Goal: Task Accomplishment & Management: Manage account settings

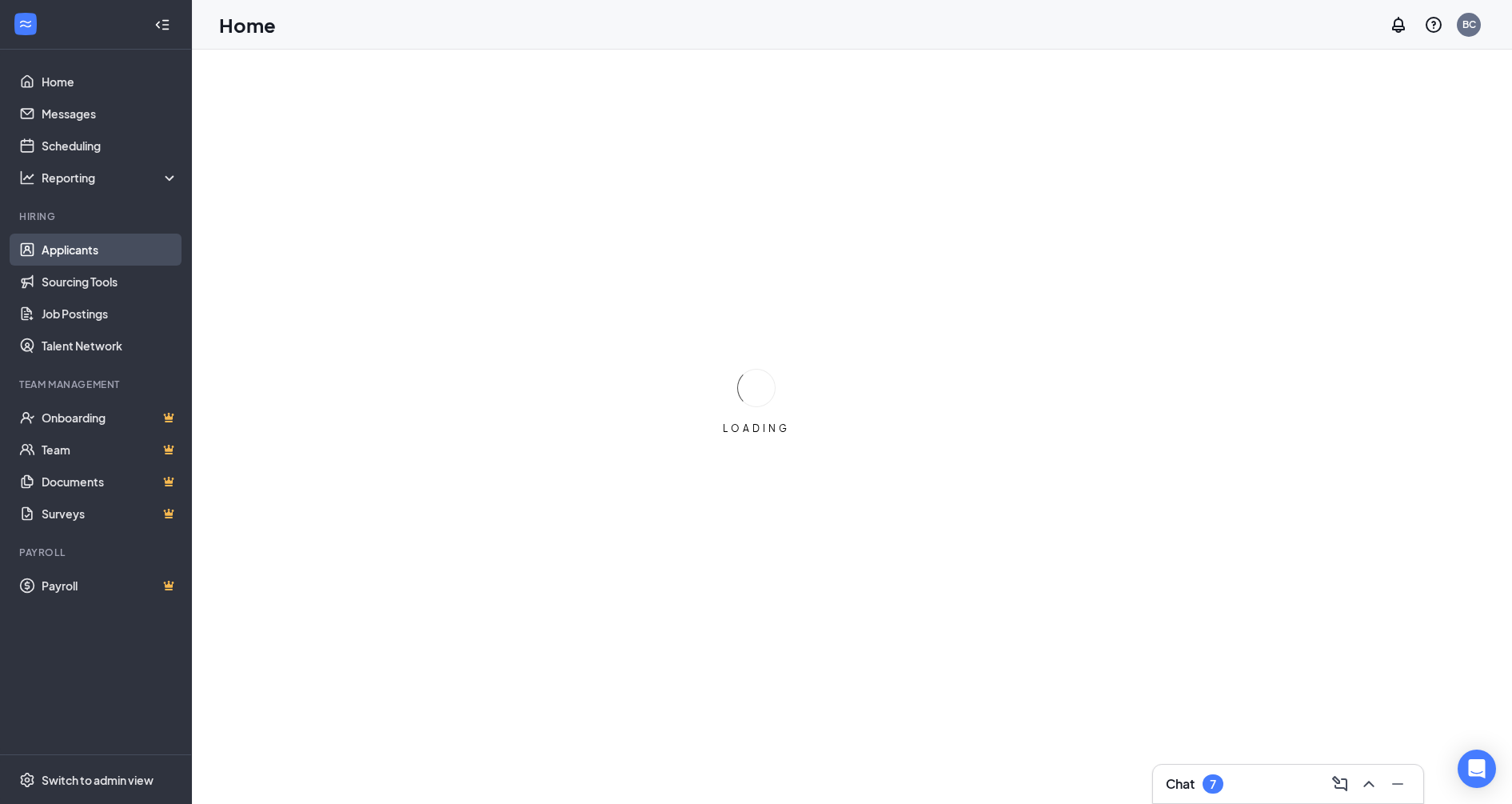
click at [46, 252] on link "Applicants" at bounding box center [110, 250] width 137 height 32
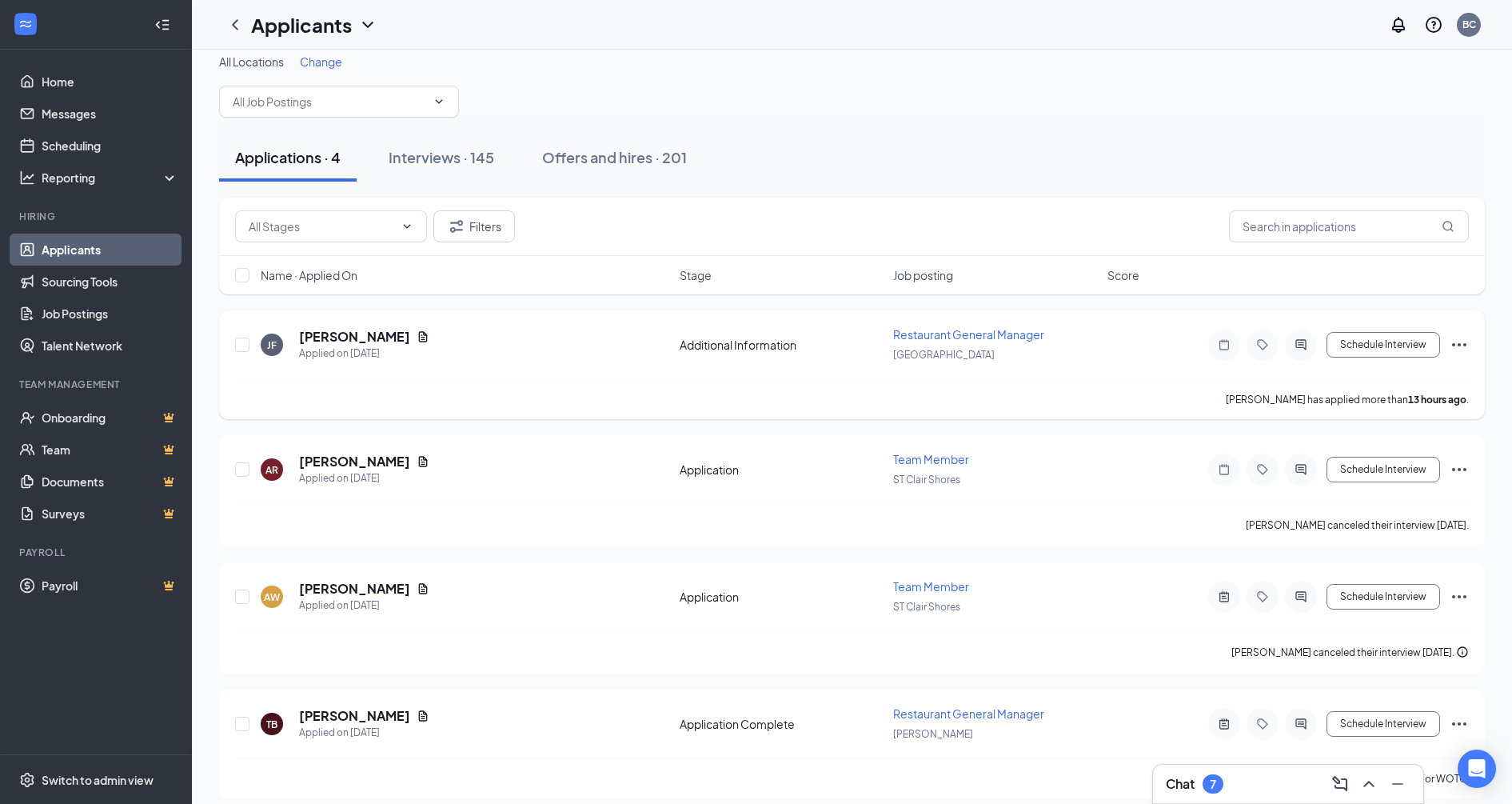
scroll to position [24, 0]
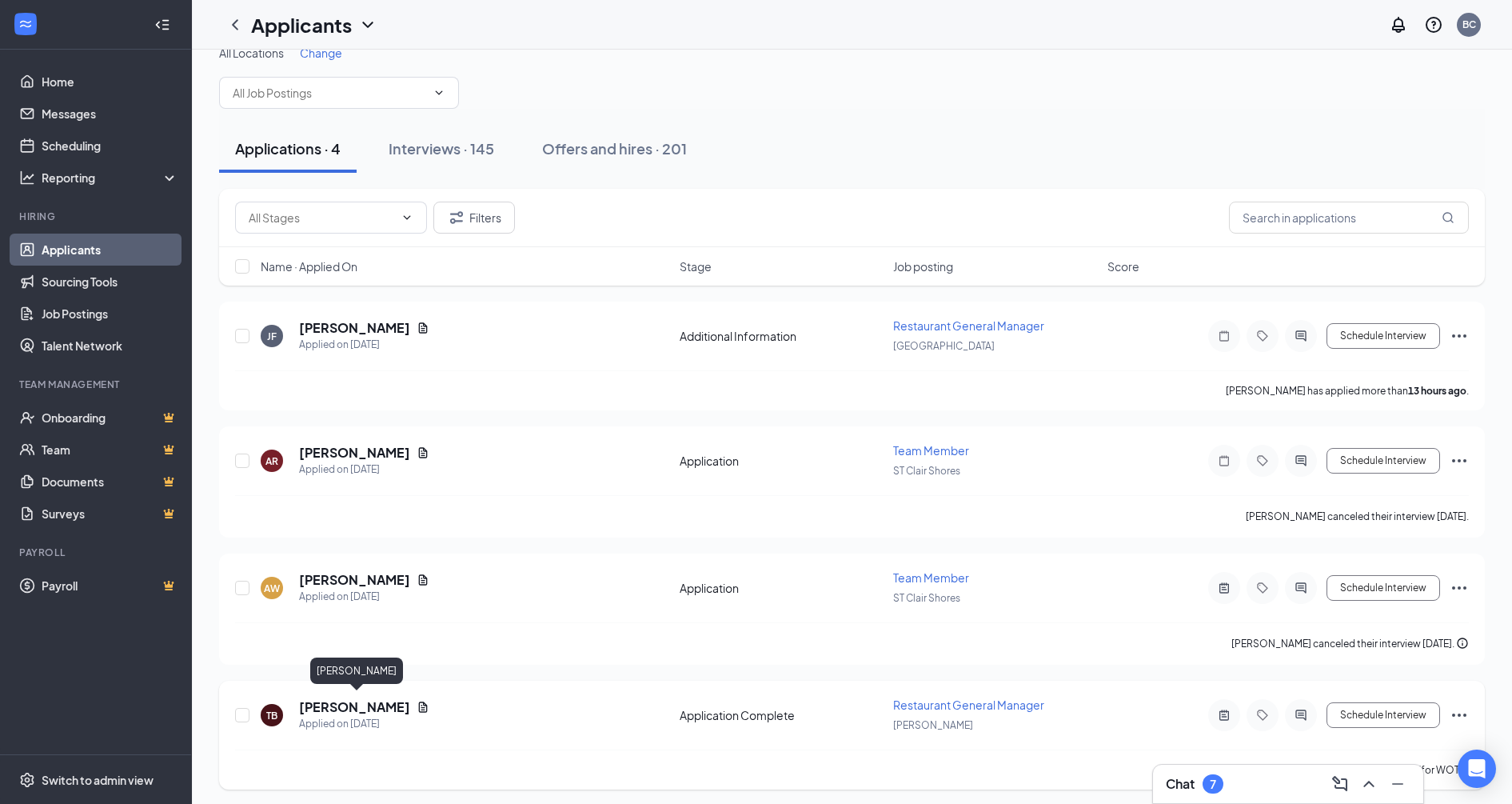
click at [408, 701] on h5 "[PERSON_NAME]" at bounding box center [355, 707] width 112 height 18
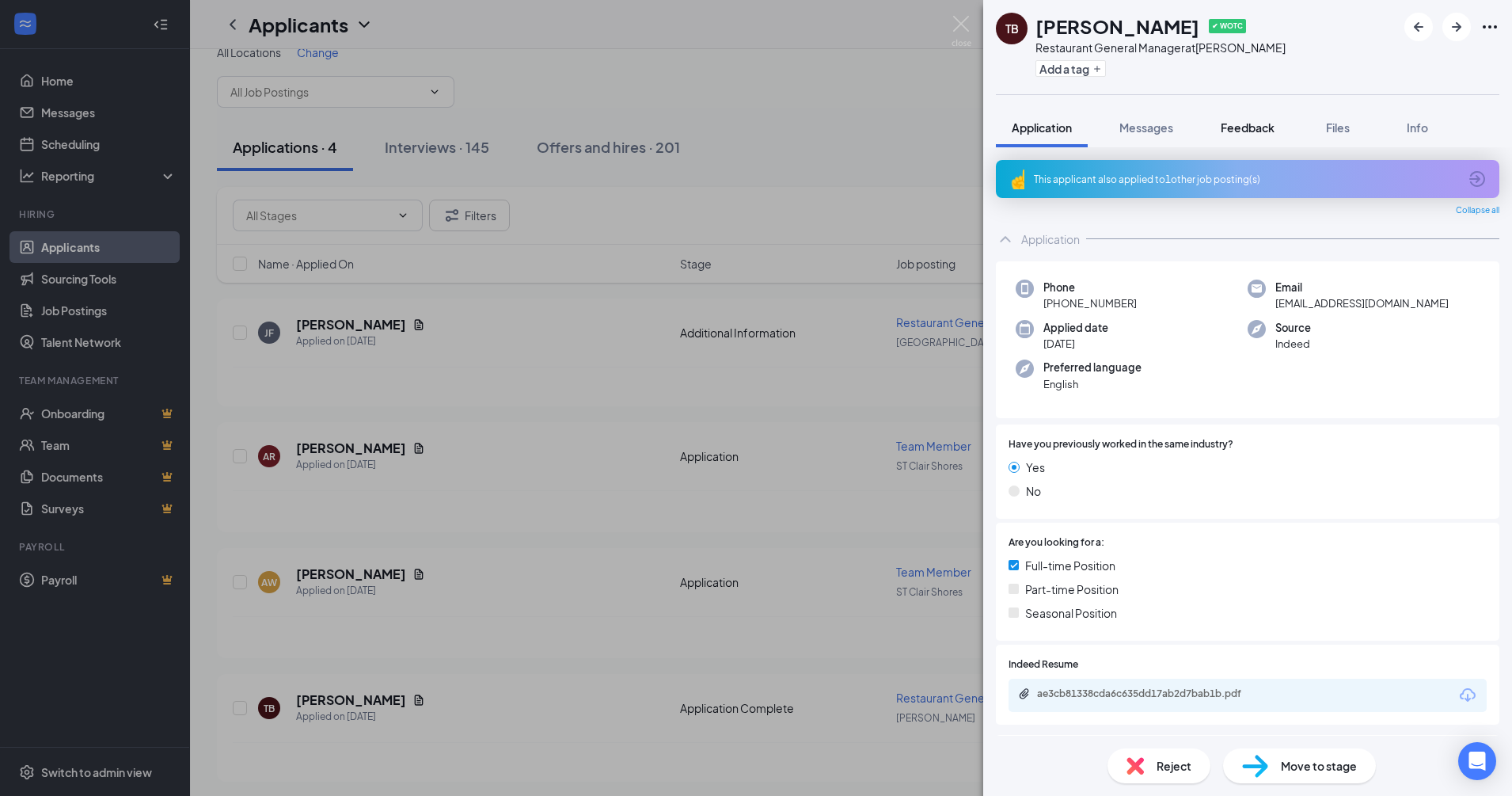
click at [1241, 137] on button "Feedback" at bounding box center [1247, 127] width 85 height 39
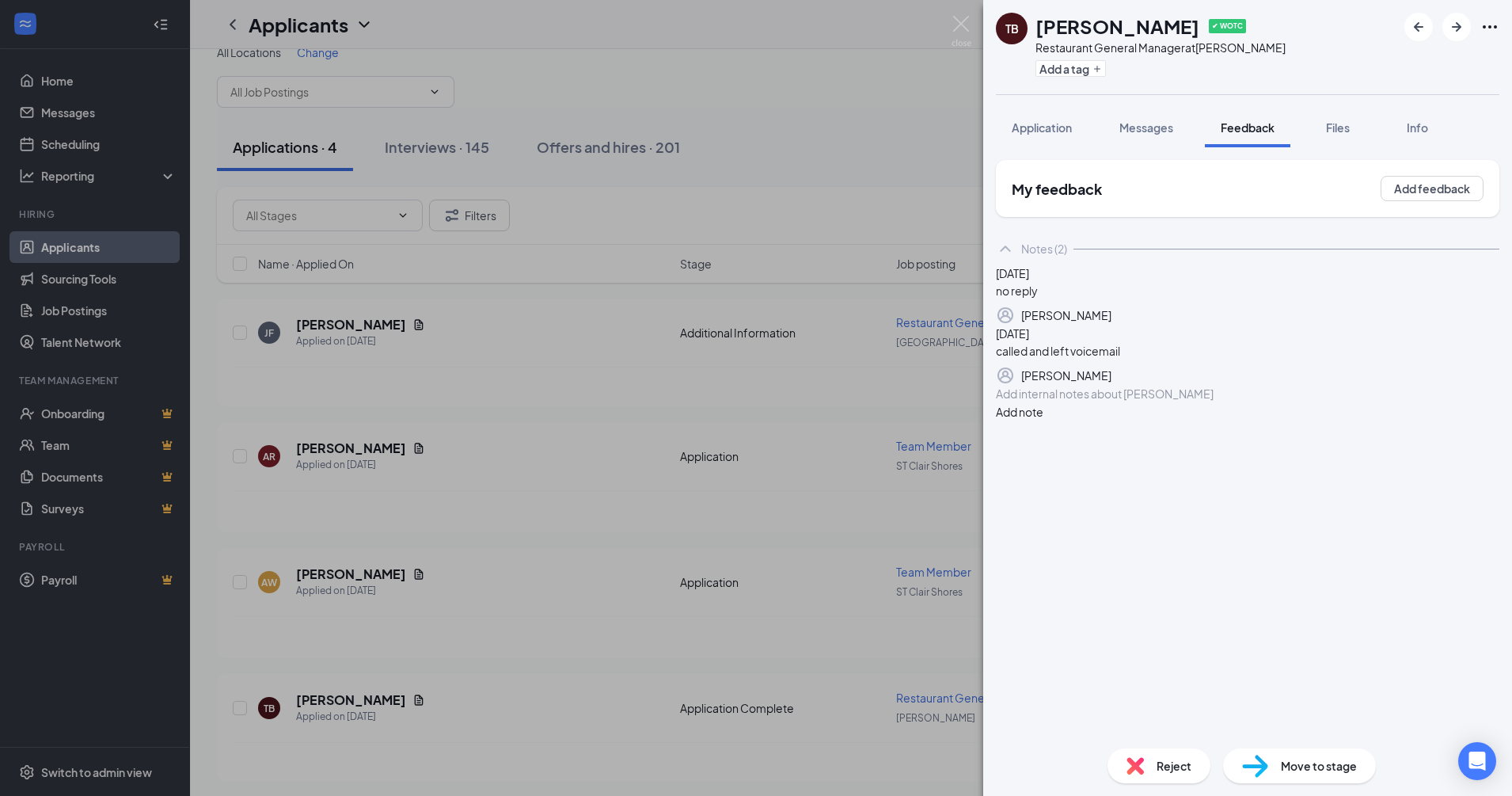
click at [1114, 403] on div at bounding box center [1247, 394] width 502 height 17
click at [1043, 420] on button "Add note" at bounding box center [1020, 411] width 48 height 18
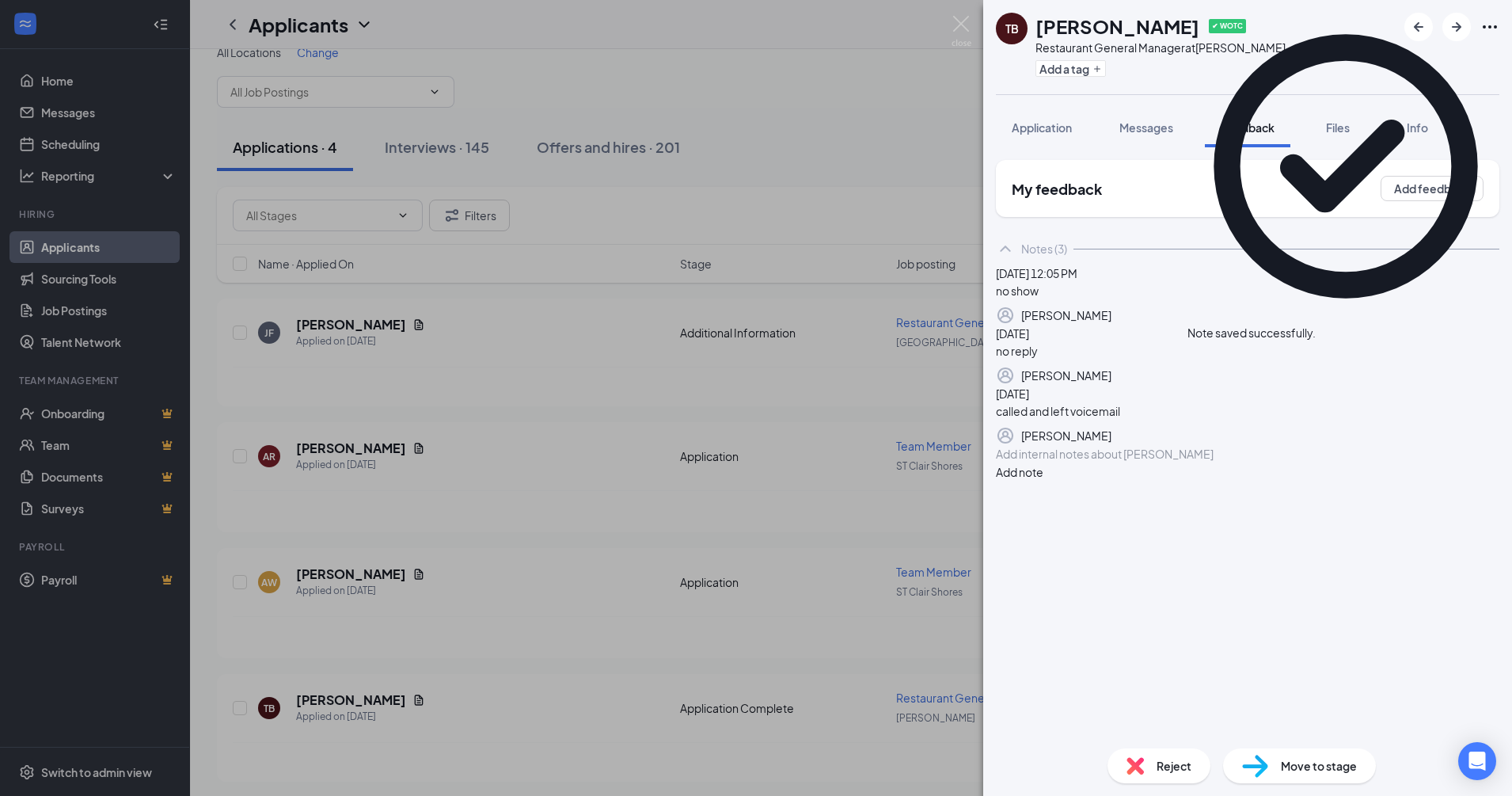
click at [1142, 766] on img at bounding box center [1135, 765] width 18 height 18
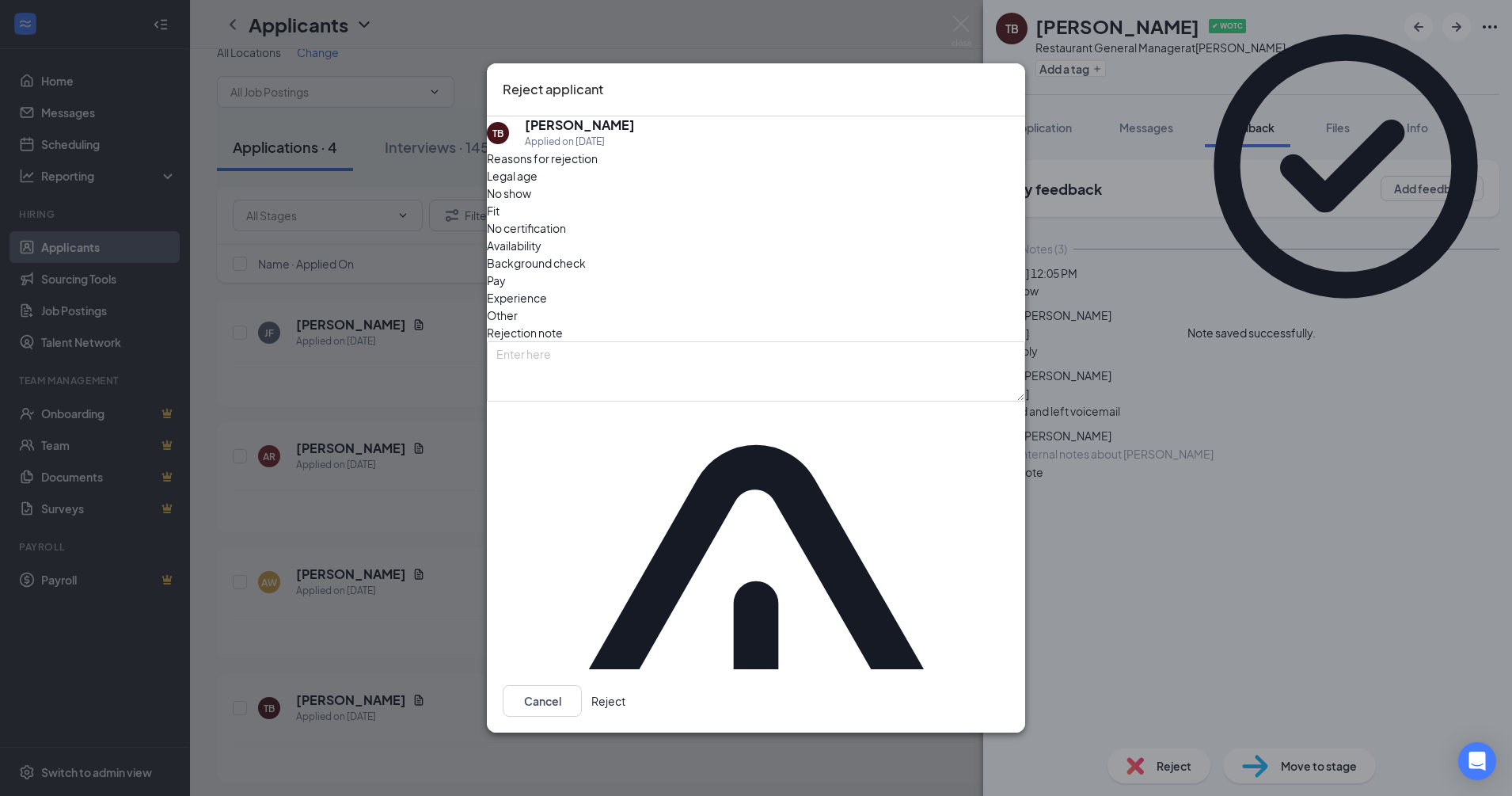
click at [625, 685] on button "Reject" at bounding box center [609, 700] width 34 height 32
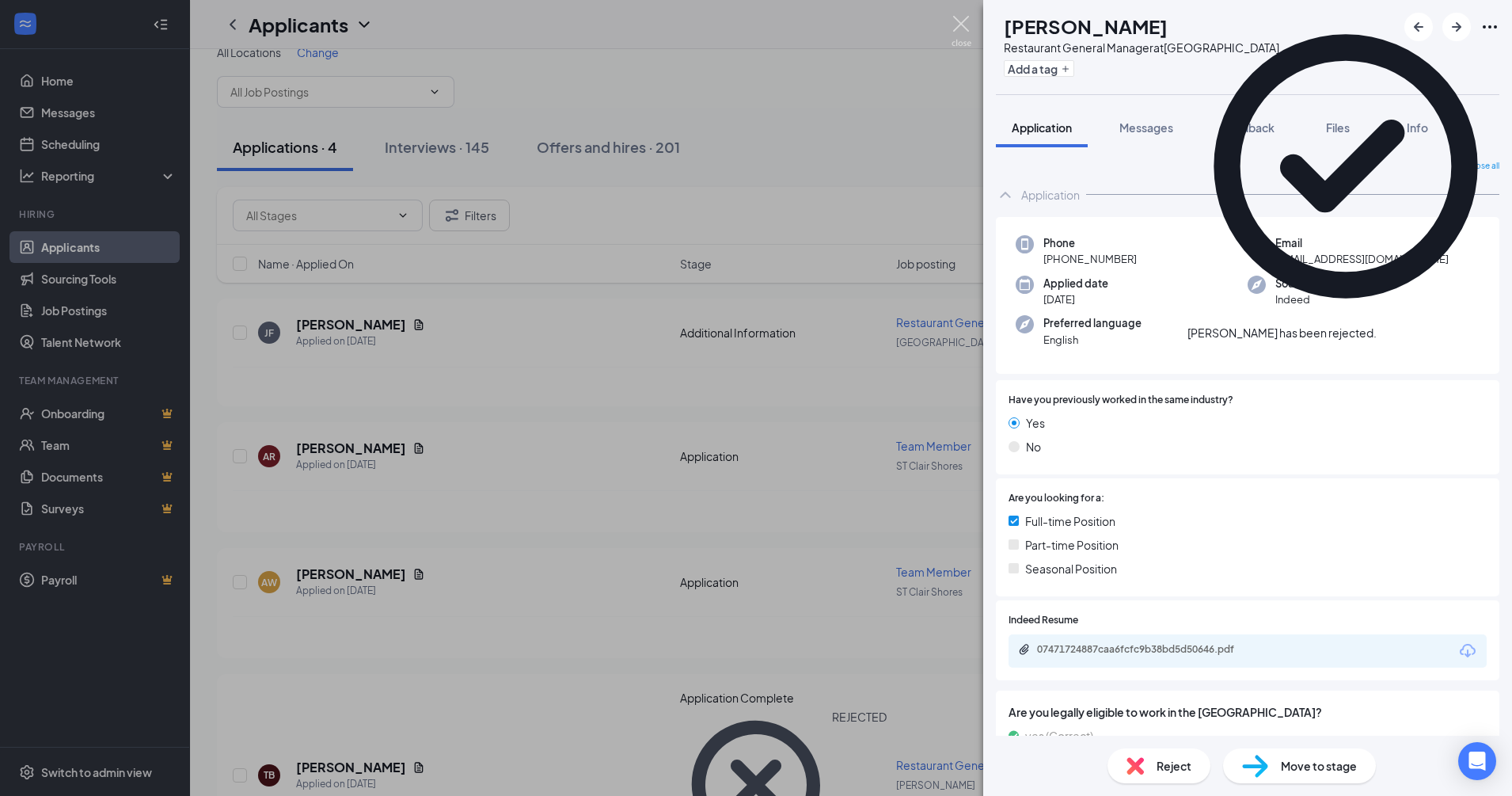
click at [962, 25] on img at bounding box center [961, 31] width 20 height 31
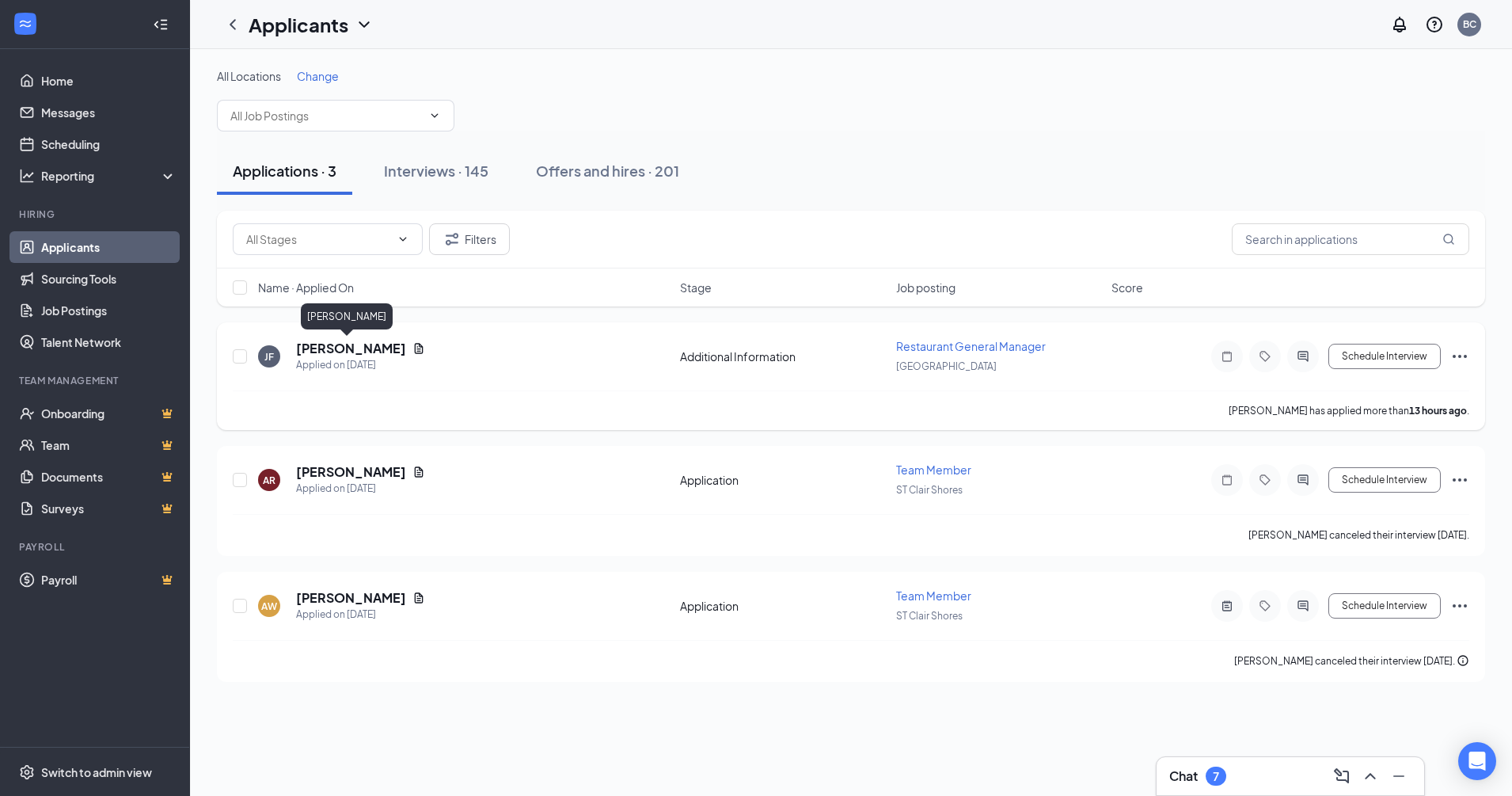
click at [353, 349] on h5 "[PERSON_NAME]" at bounding box center [351, 348] width 110 height 18
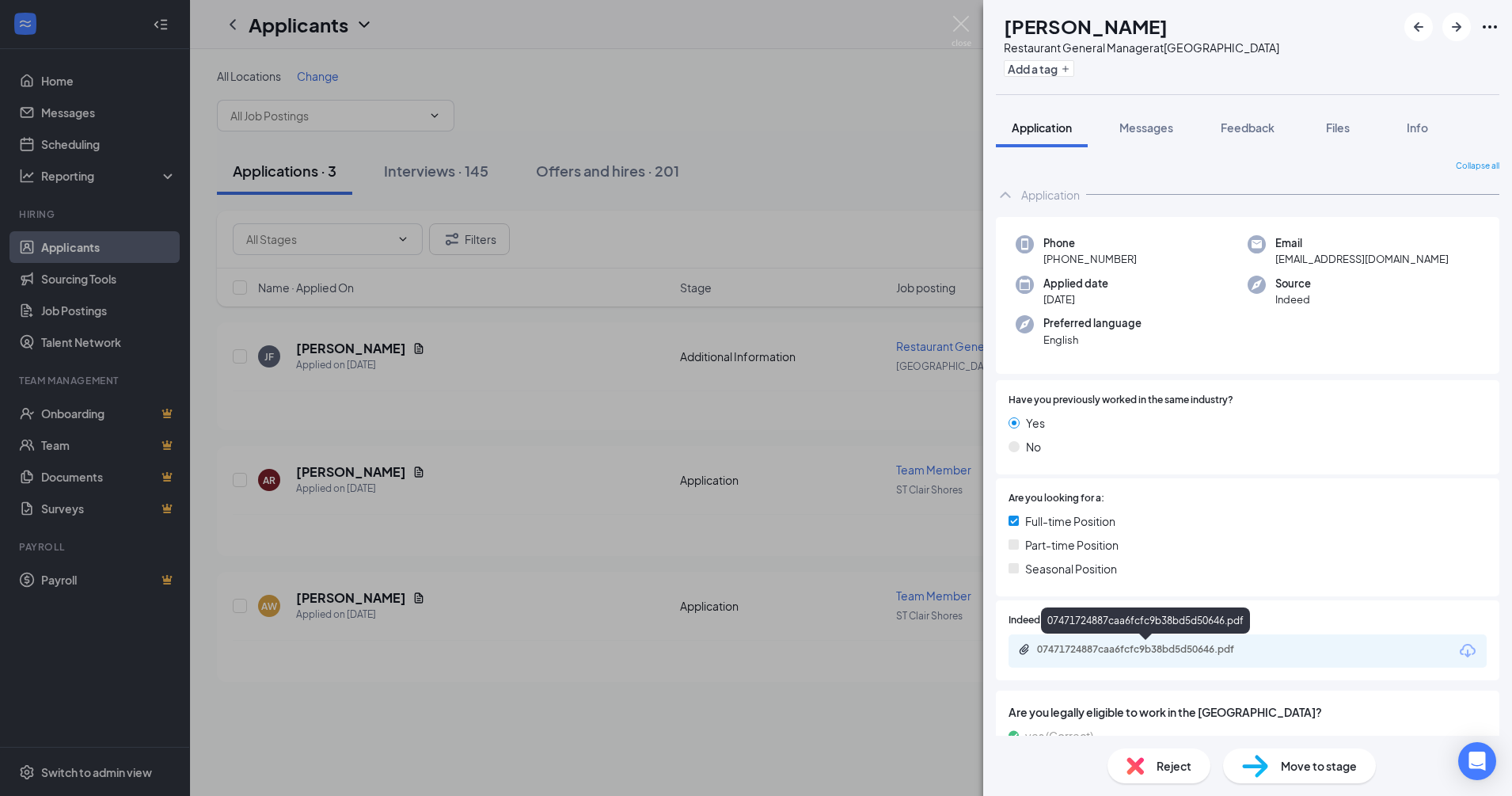
click at [1201, 650] on div "07471724887caa6fcfc9b38bd5d50646.pdf" at bounding box center [1148, 650] width 222 height 13
click at [399, 454] on div "[PERSON_NAME] [PERSON_NAME] Restaurant General Manager at [GEOGRAPHIC_DATA] Add…" at bounding box center [756, 398] width 1512 height 796
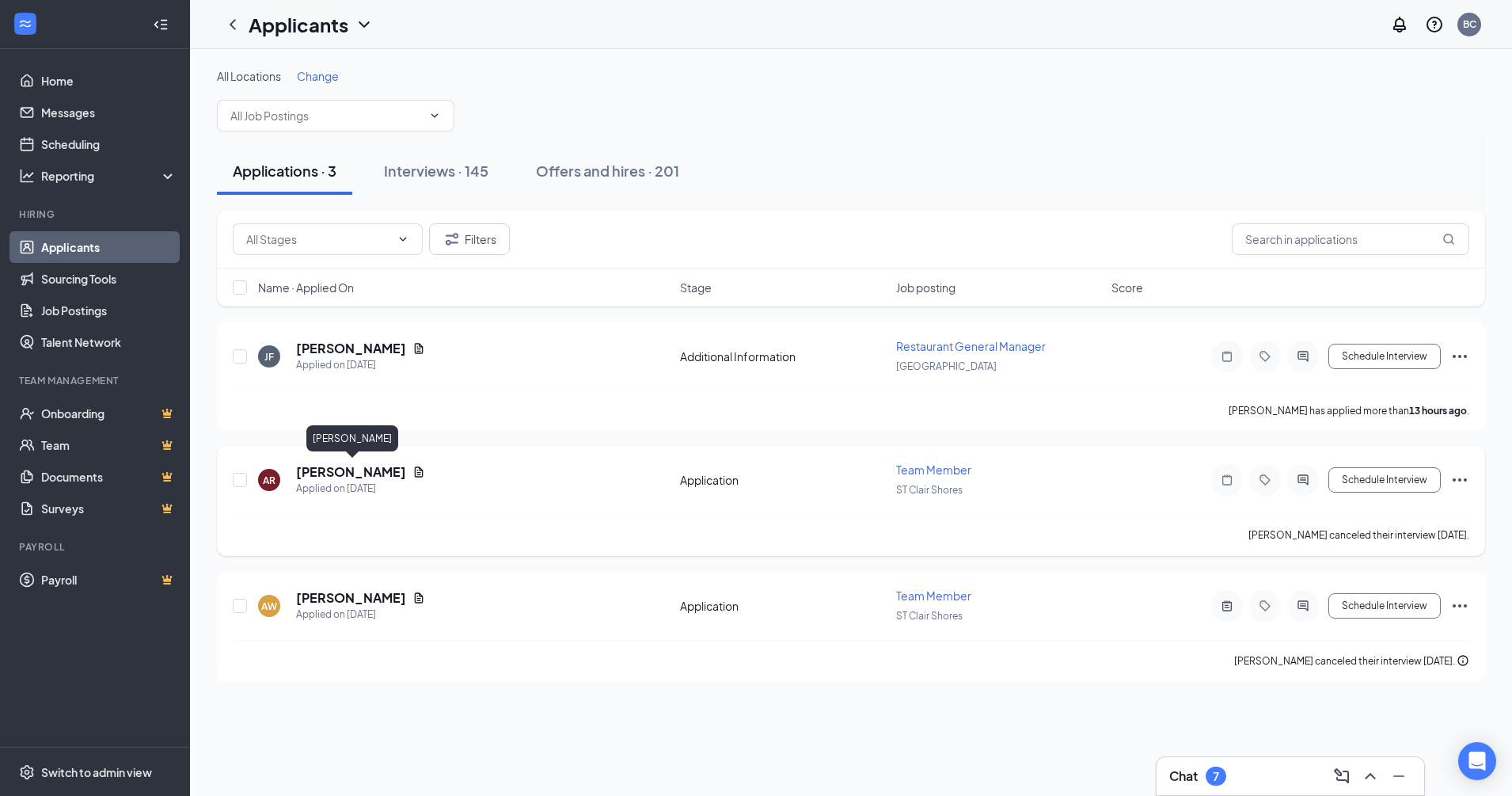
click at [392, 474] on h5 "[PERSON_NAME]" at bounding box center [351, 472] width 110 height 18
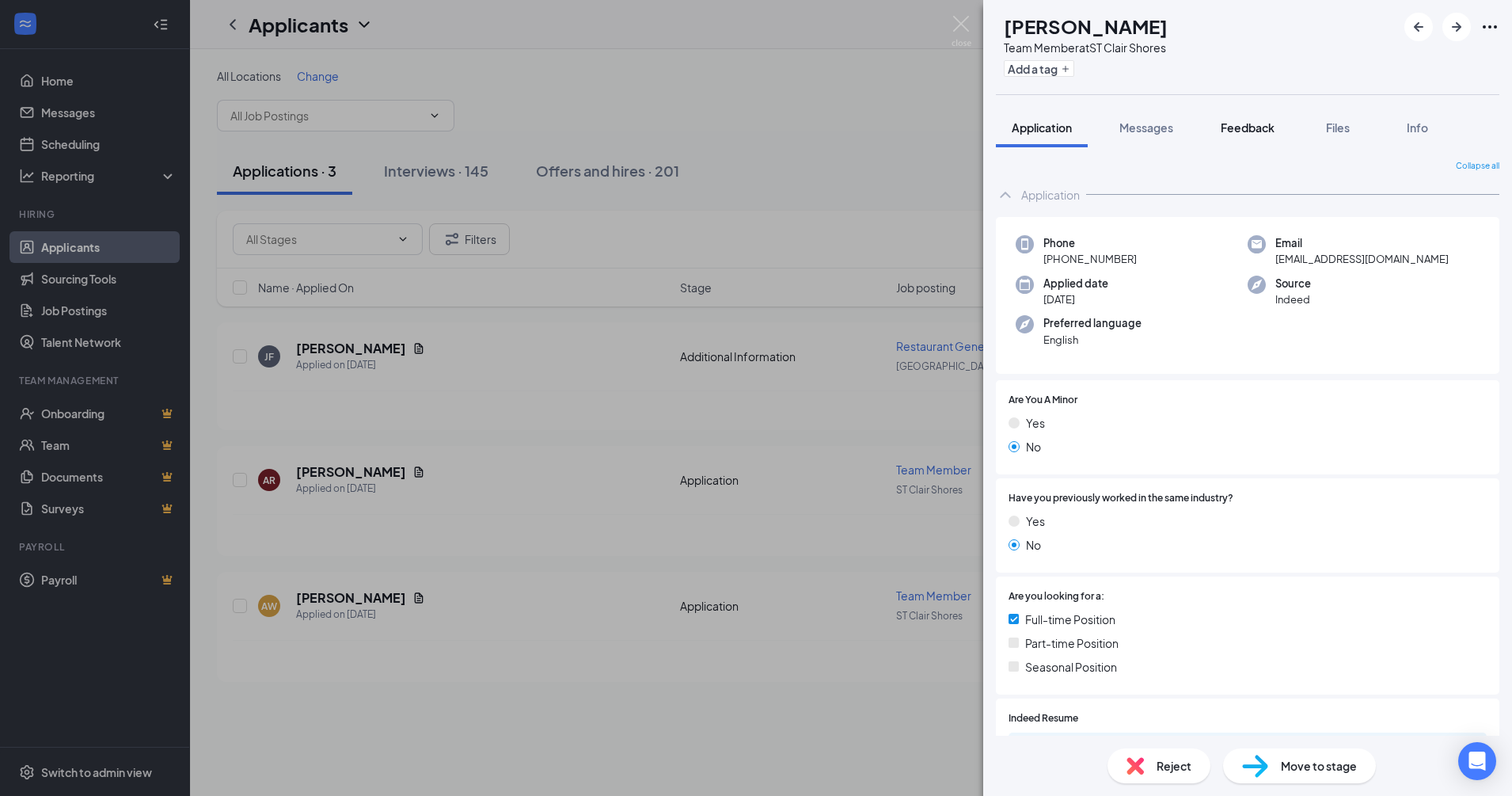
click at [1244, 131] on span "Feedback" at bounding box center [1247, 127] width 53 height 14
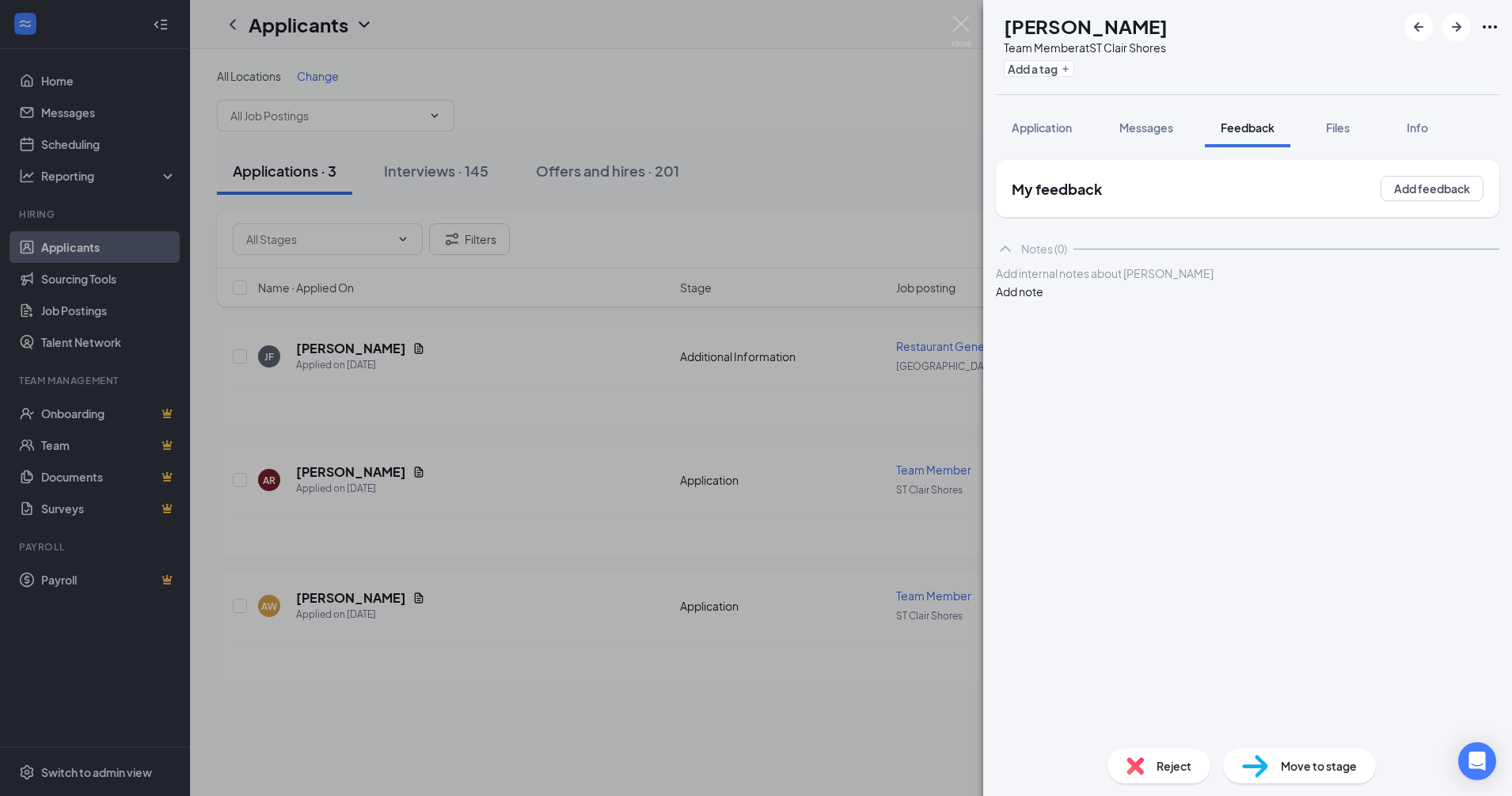
click at [1123, 278] on div "Add internal notes about [PERSON_NAME] Add note" at bounding box center [1248, 282] width 504 height 36
drag, startPoint x: 1123, startPoint y: 299, endPoint x: 1122, endPoint y: 288, distance: 11.0
click at [1123, 282] on div at bounding box center [1247, 273] width 502 height 17
click at [1043, 300] on button "Add note" at bounding box center [1020, 308] width 48 height 18
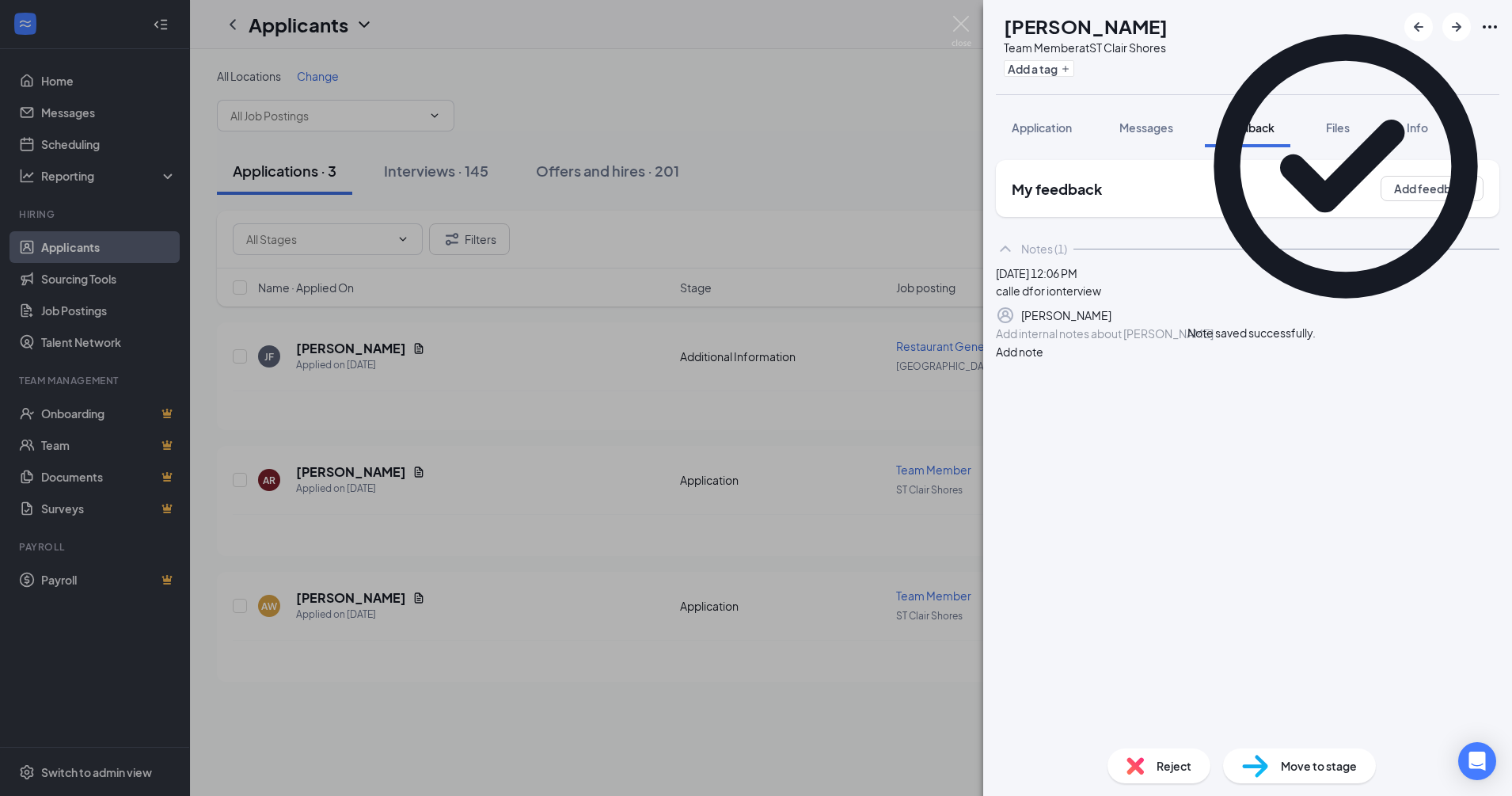
click at [1172, 760] on span "Reject" at bounding box center [1173, 765] width 35 height 18
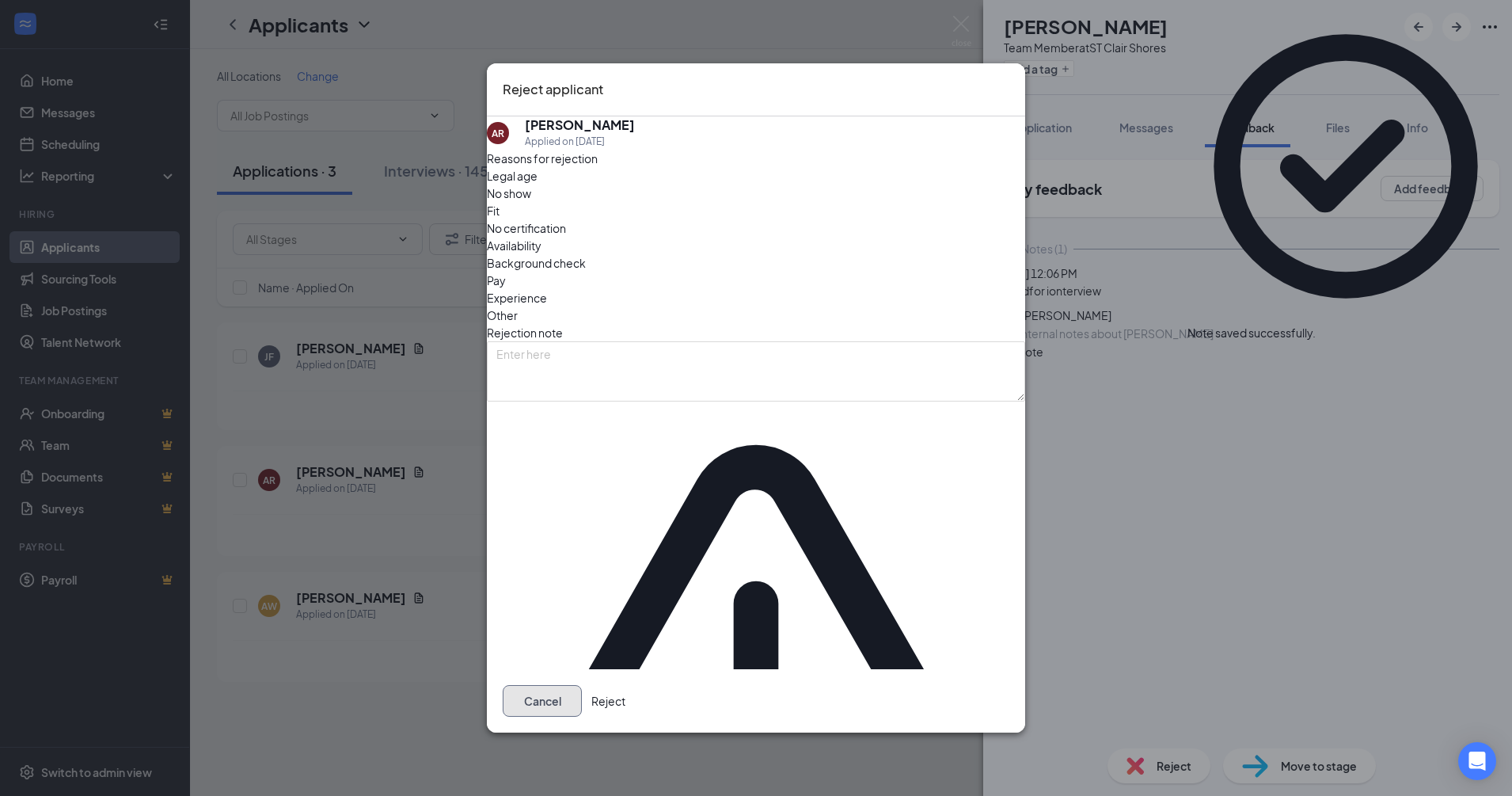
click at [581, 685] on button "Cancel" at bounding box center [542, 700] width 80 height 32
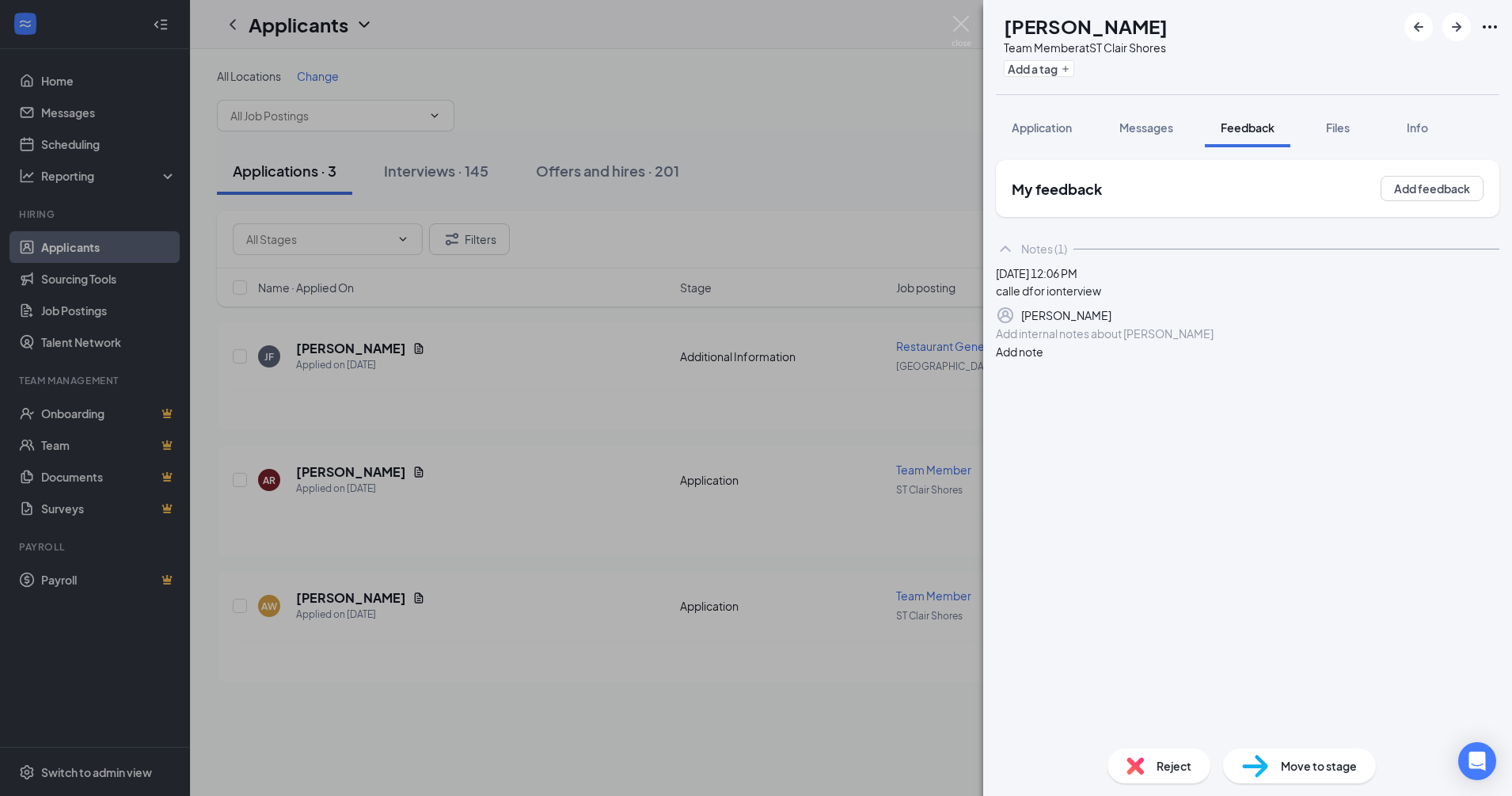
click at [394, 470] on div "AR [PERSON_NAME] Team Member at [GEOGRAPHIC_DATA] Add a tag Application Message…" at bounding box center [756, 398] width 1512 height 796
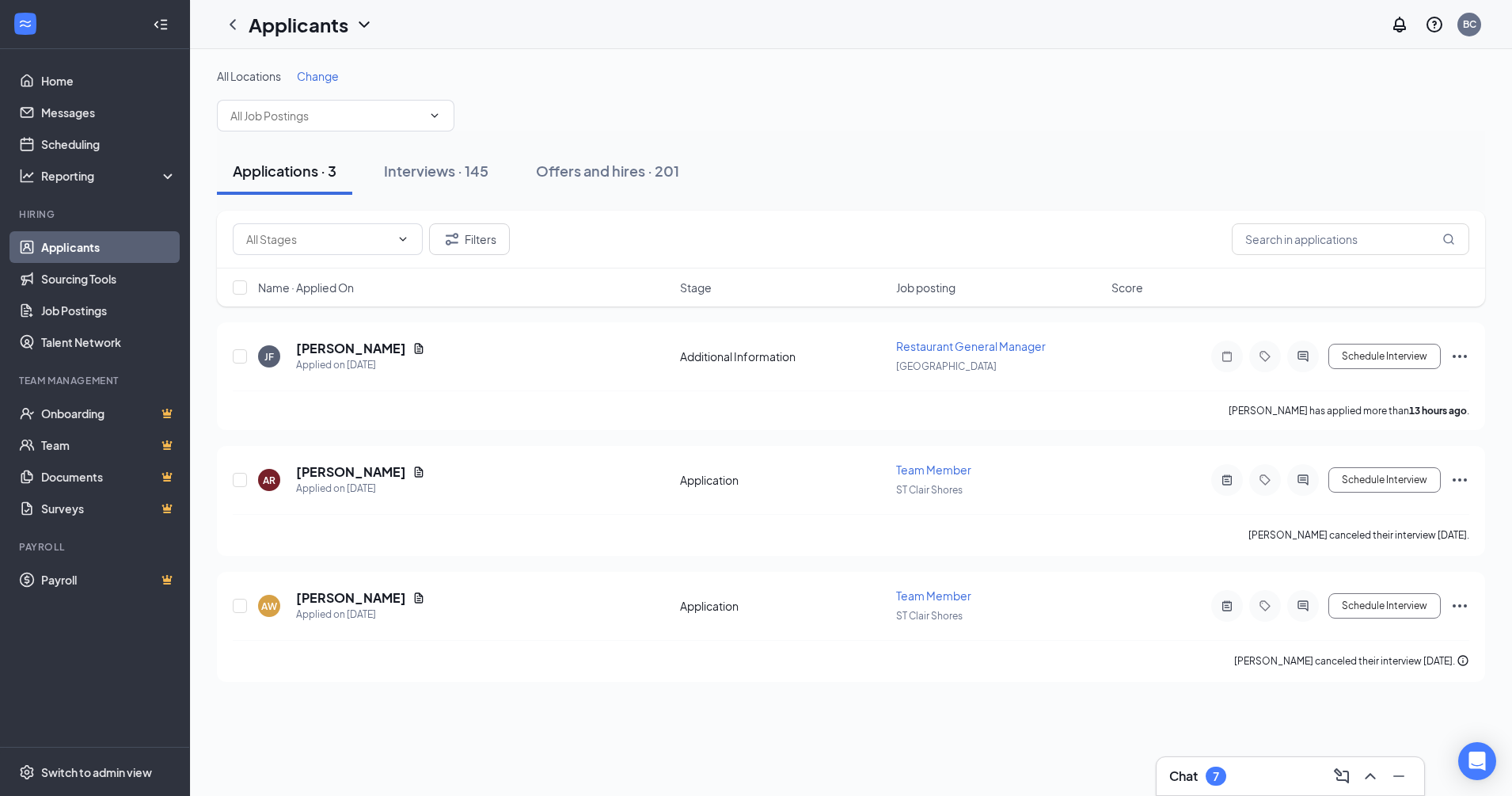
click at [394, 470] on h5 "[PERSON_NAME]" at bounding box center [351, 472] width 110 height 18
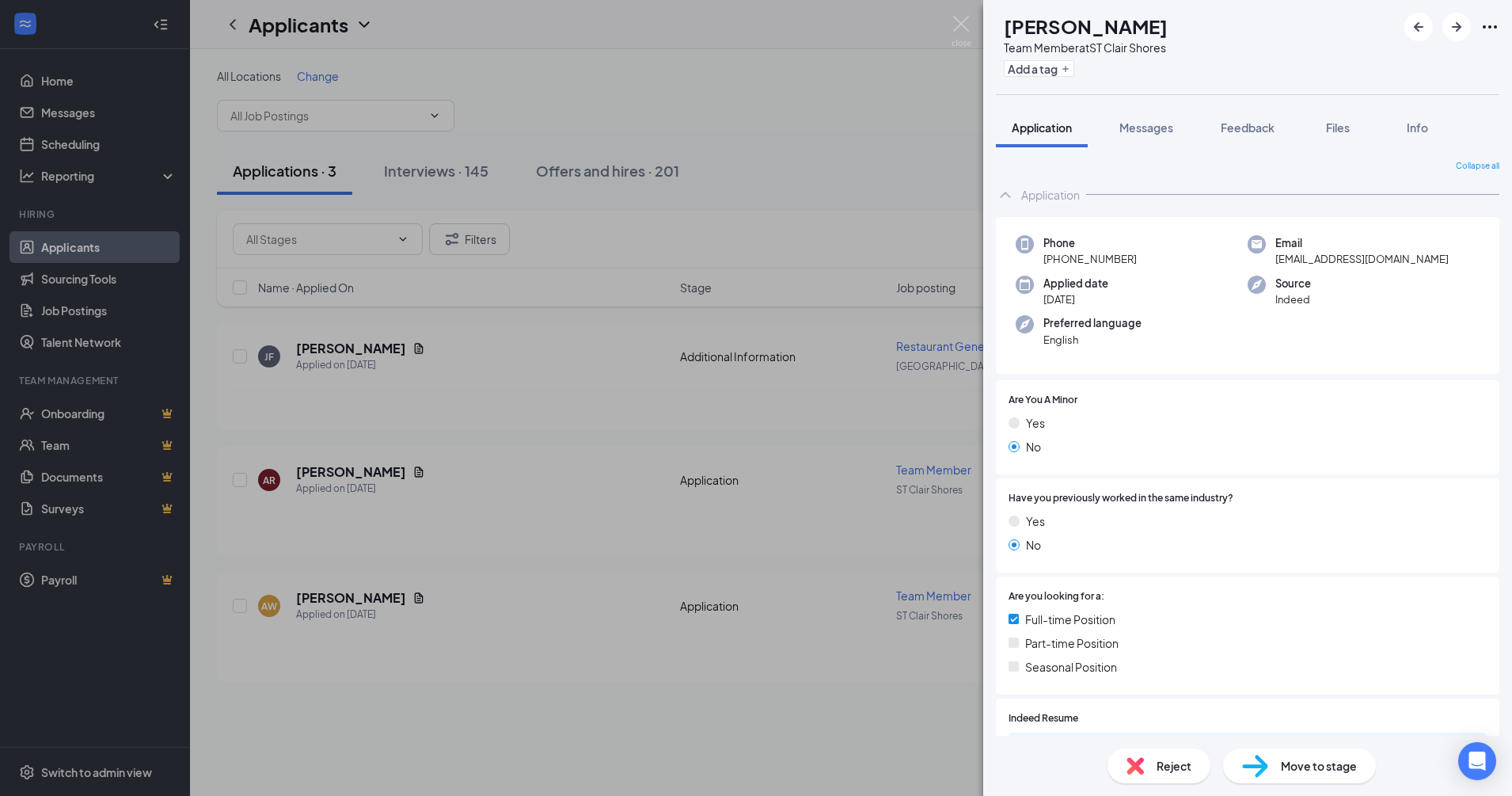
click at [392, 469] on div "AR [PERSON_NAME] Team Member at [GEOGRAPHIC_DATA] Add a tag Application Message…" at bounding box center [756, 398] width 1512 height 796
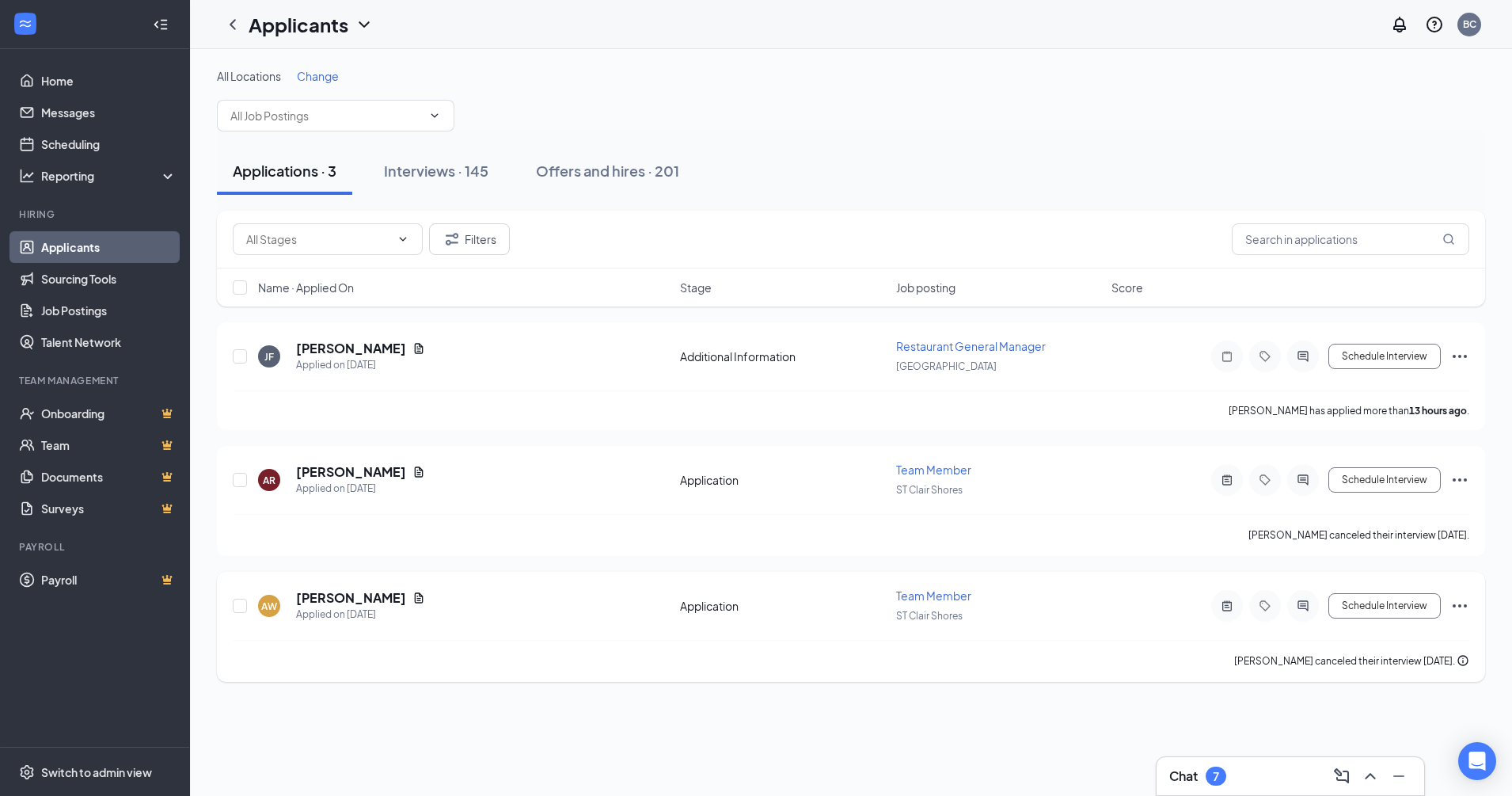
drag, startPoint x: 345, startPoint y: 575, endPoint x: 341, endPoint y: 612, distance: 37.2
click at [345, 579] on div "AW [PERSON_NAME] Applied on [DATE] Application Team Member ST Clair Shores Sche…" at bounding box center [851, 626] width 1268 height 111
click at [341, 612] on div "Applied on [DATE]" at bounding box center [360, 614] width 129 height 16
click at [341, 597] on h5 "[PERSON_NAME]" at bounding box center [351, 597] width 110 height 18
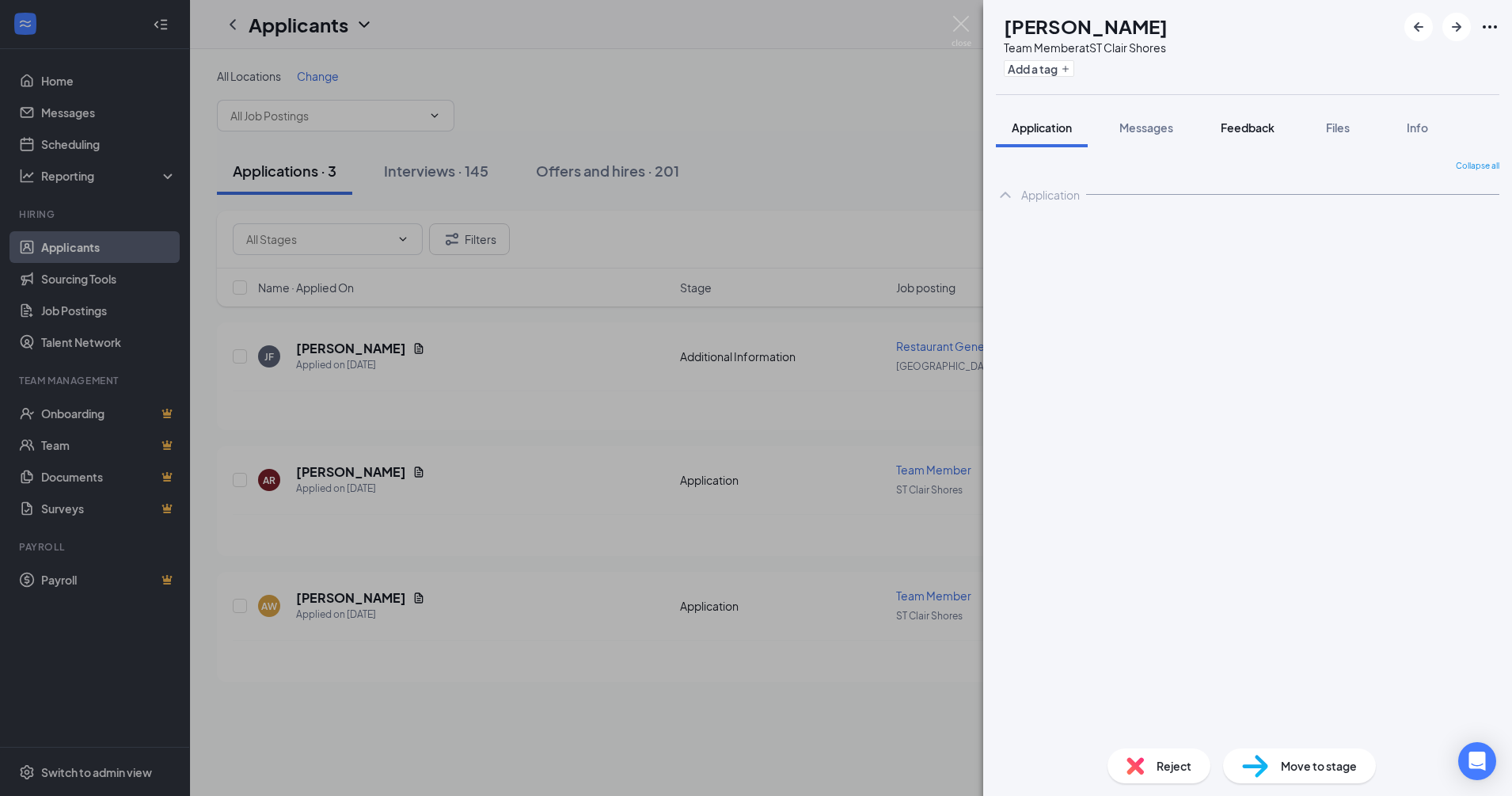
click at [1243, 109] on button "Feedback" at bounding box center [1247, 127] width 85 height 39
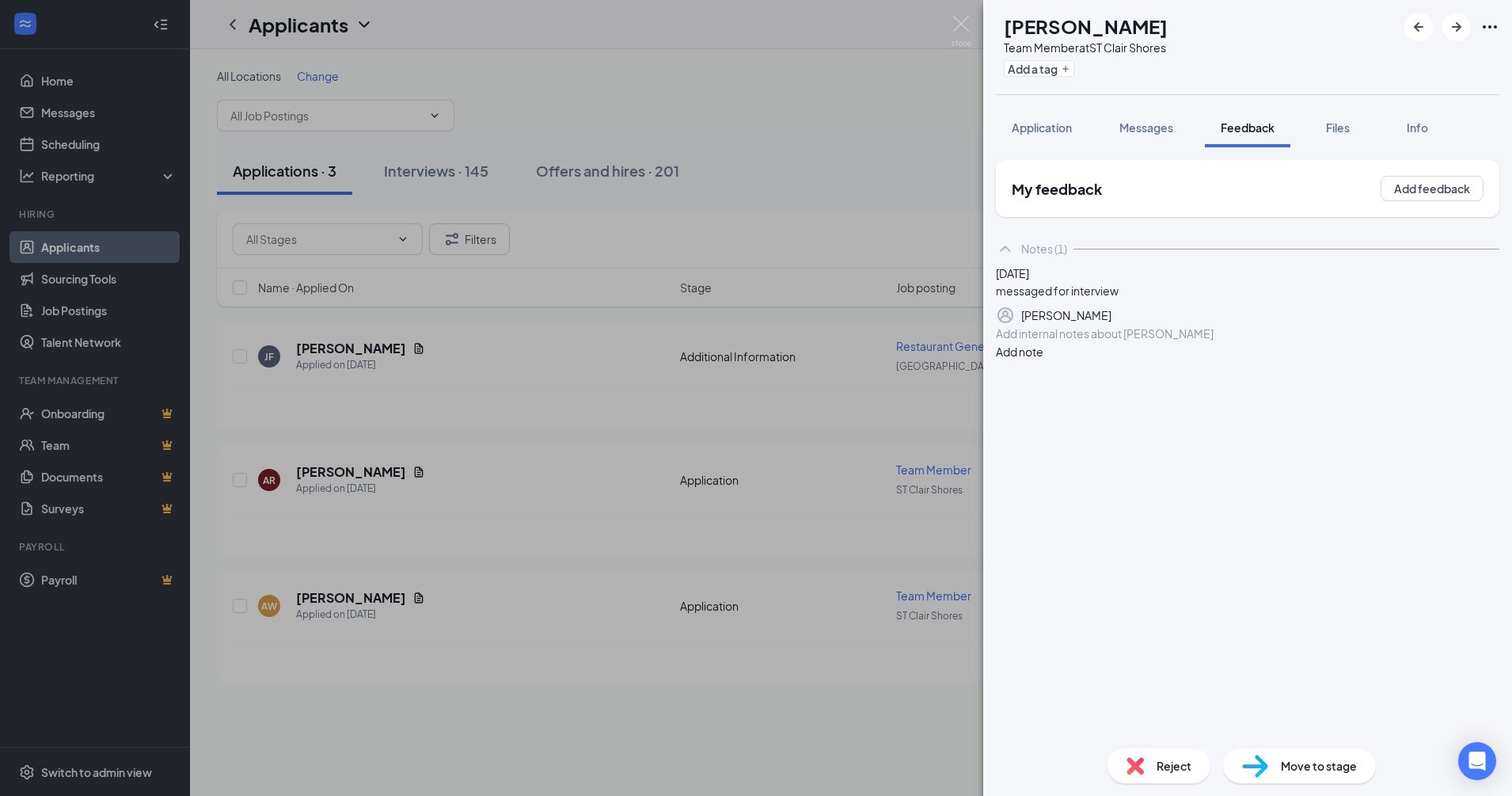
click at [1145, 750] on div "Reject" at bounding box center [1159, 765] width 103 height 35
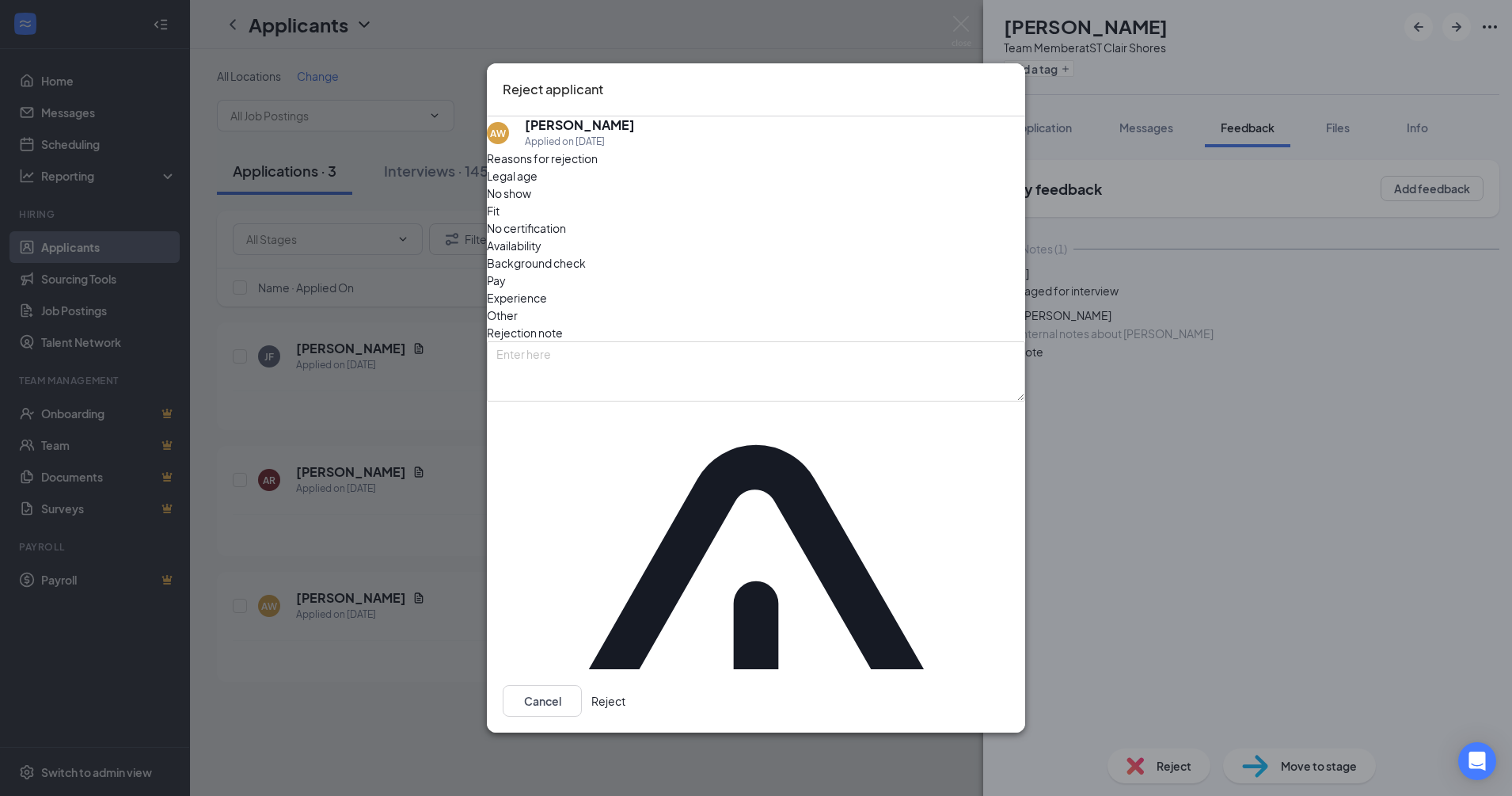
click at [531, 202] on span "No show" at bounding box center [508, 193] width 44 height 18
click at [625, 685] on button "Reject" at bounding box center [609, 700] width 34 height 32
